Goal: Navigation & Orientation: Find specific page/section

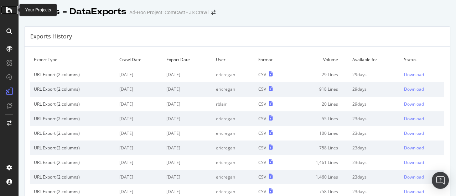
click at [6, 8] on icon at bounding box center [9, 10] width 6 height 9
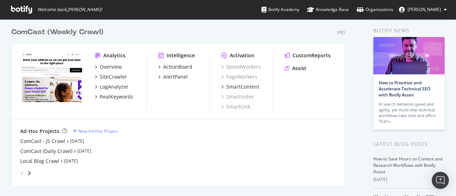
scroll to position [27, 0]
